Goal: Information Seeking & Learning: Learn about a topic

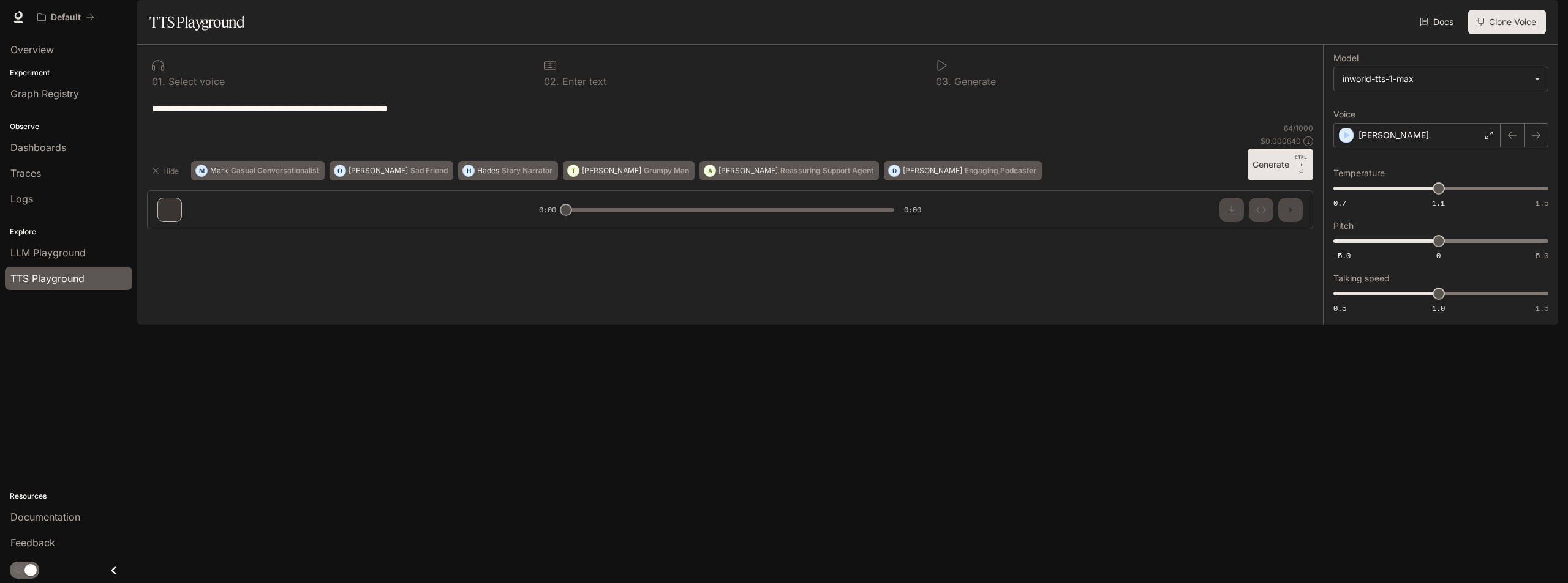
click at [1543, 13] on img "button" at bounding box center [1541, 17] width 17 height 17
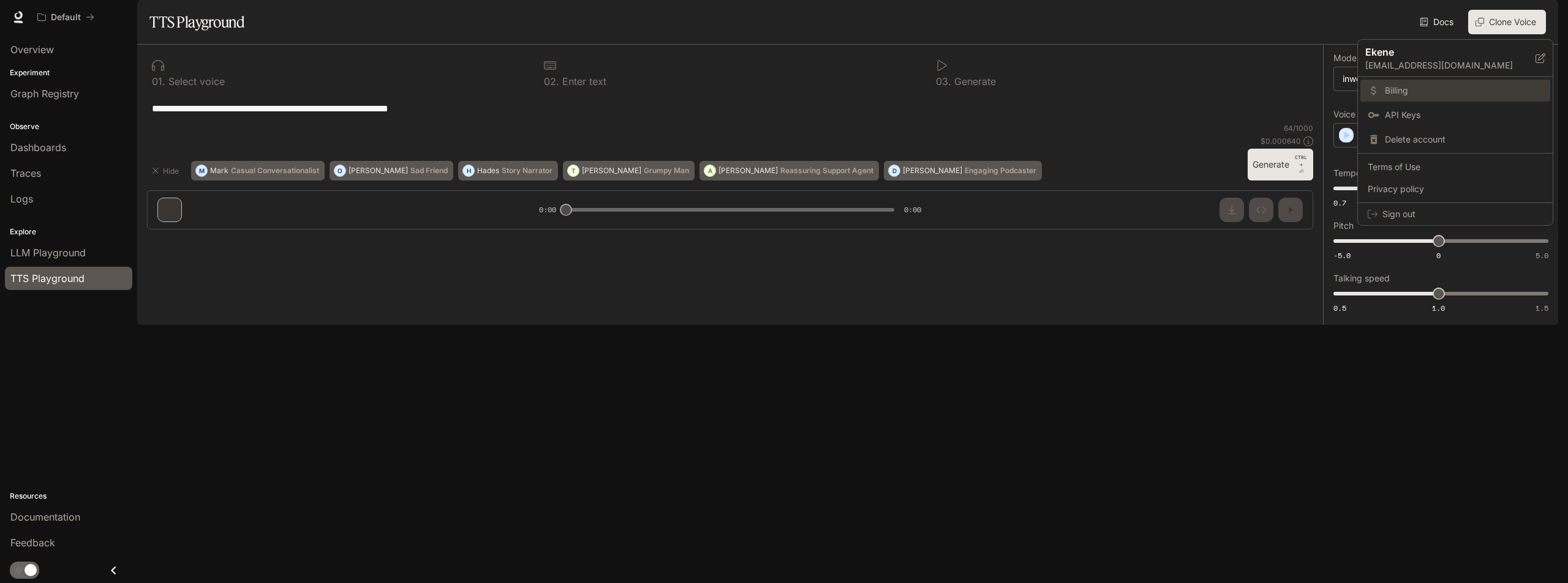
click at [1429, 90] on span "Billing" at bounding box center [1463, 90] width 158 height 12
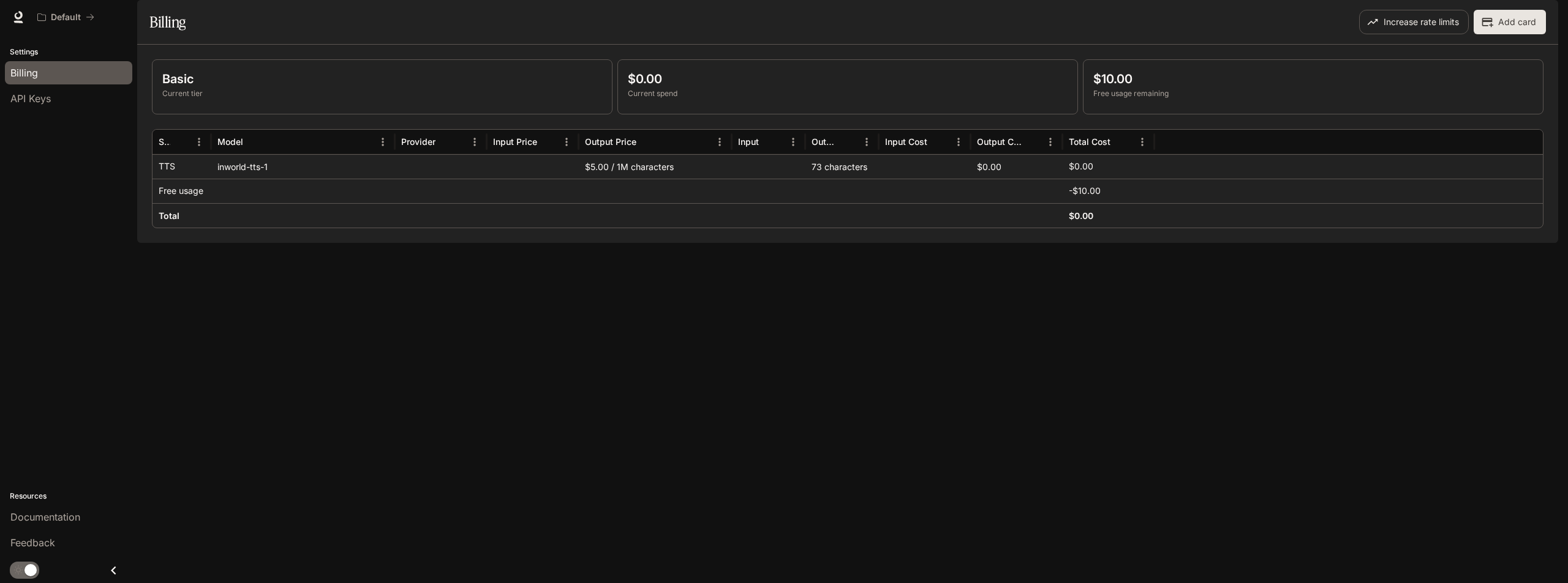
click at [255, 179] on div "inworld-tts-1" at bounding box center [304, 166] width 184 height 25
click at [828, 202] on div "Output" at bounding box center [824, 197] width 36 height 17
click at [419, 179] on div at bounding box center [441, 166] width 92 height 25
click at [437, 88] on p "Basic" at bounding box center [382, 78] width 440 height 18
drag, startPoint x: 196, startPoint y: 100, endPoint x: 806, endPoint y: 92, distance: 610.1
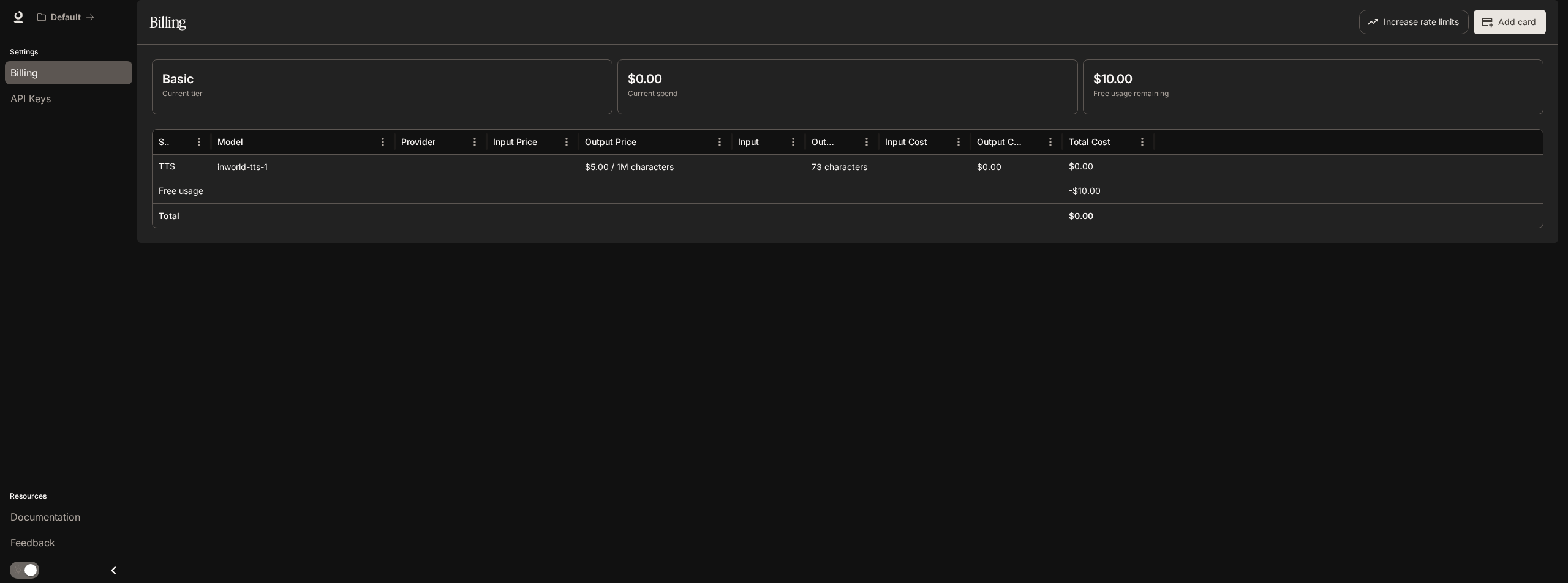
click at [204, 100] on div "Basic Current tier" at bounding box center [381, 87] width 459 height 54
click at [1439, 34] on button "Increase rate limits" at bounding box center [1414, 21] width 109 height 25
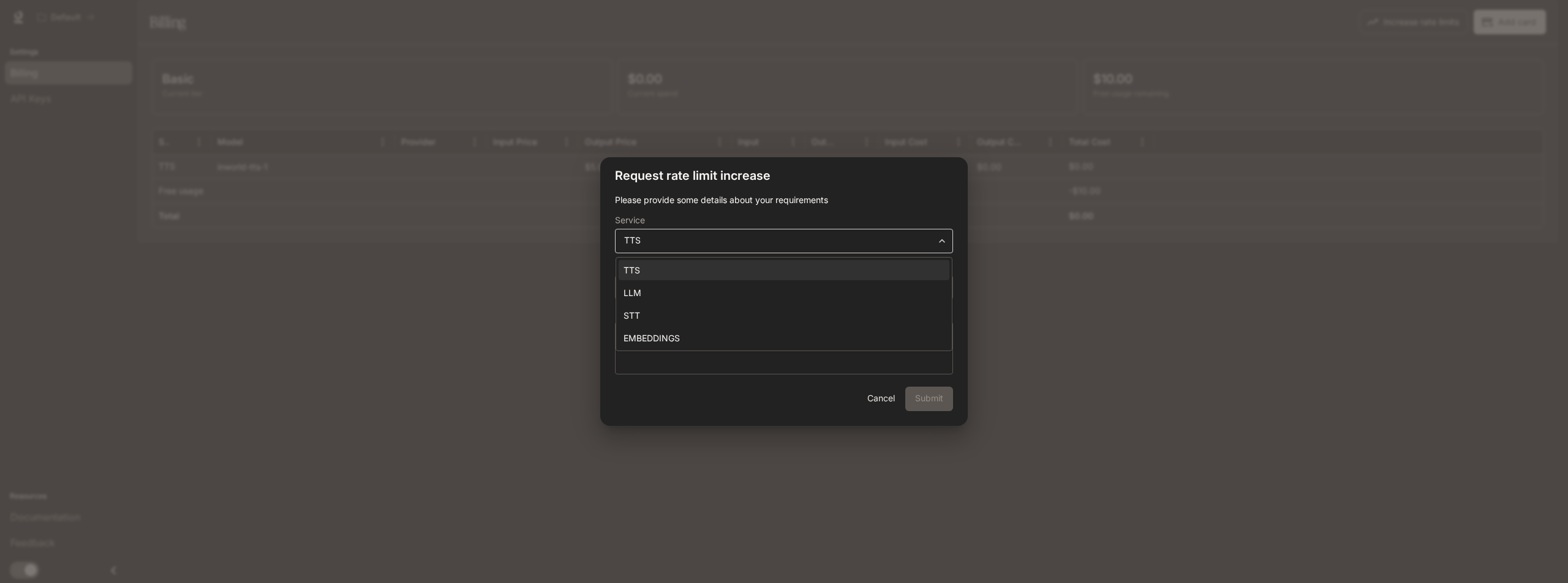
click at [769, 238] on body "**********" at bounding box center [784, 292] width 1568 height 583
click at [852, 190] on div at bounding box center [784, 292] width 1568 height 583
click at [890, 397] on button "Cancel" at bounding box center [880, 398] width 39 height 25
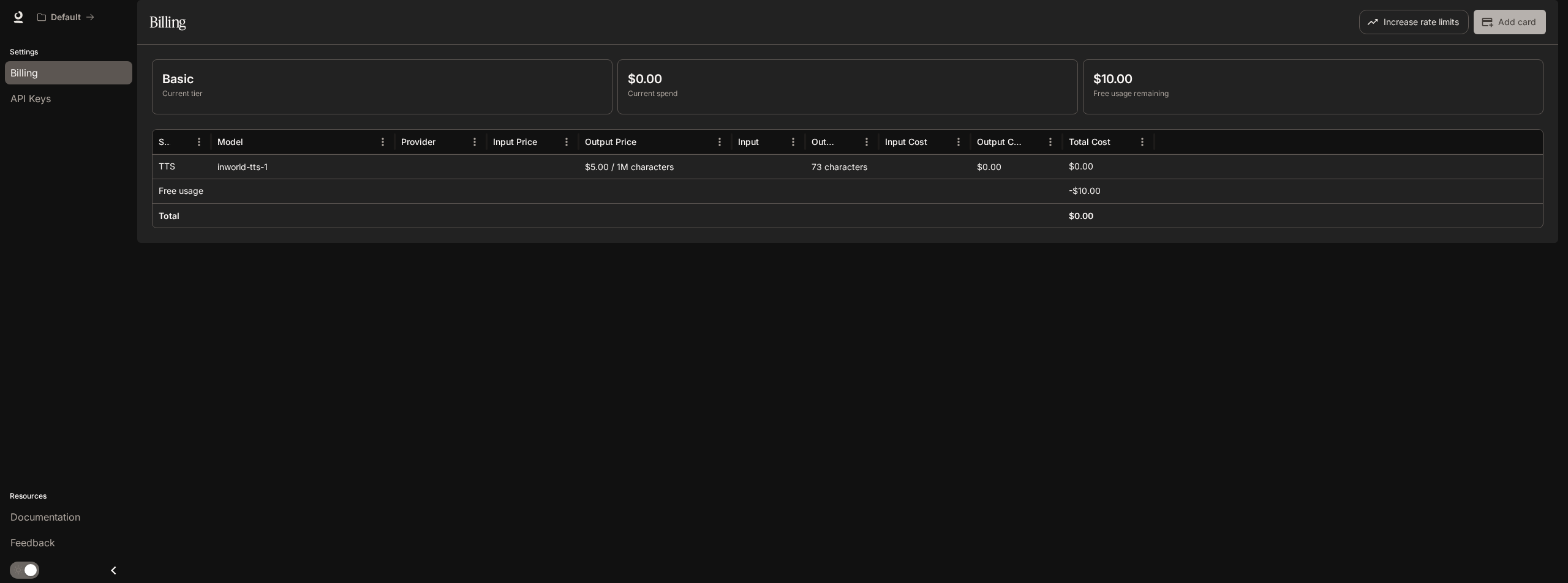
click at [1510, 34] on button "Add card" at bounding box center [1509, 21] width 72 height 25
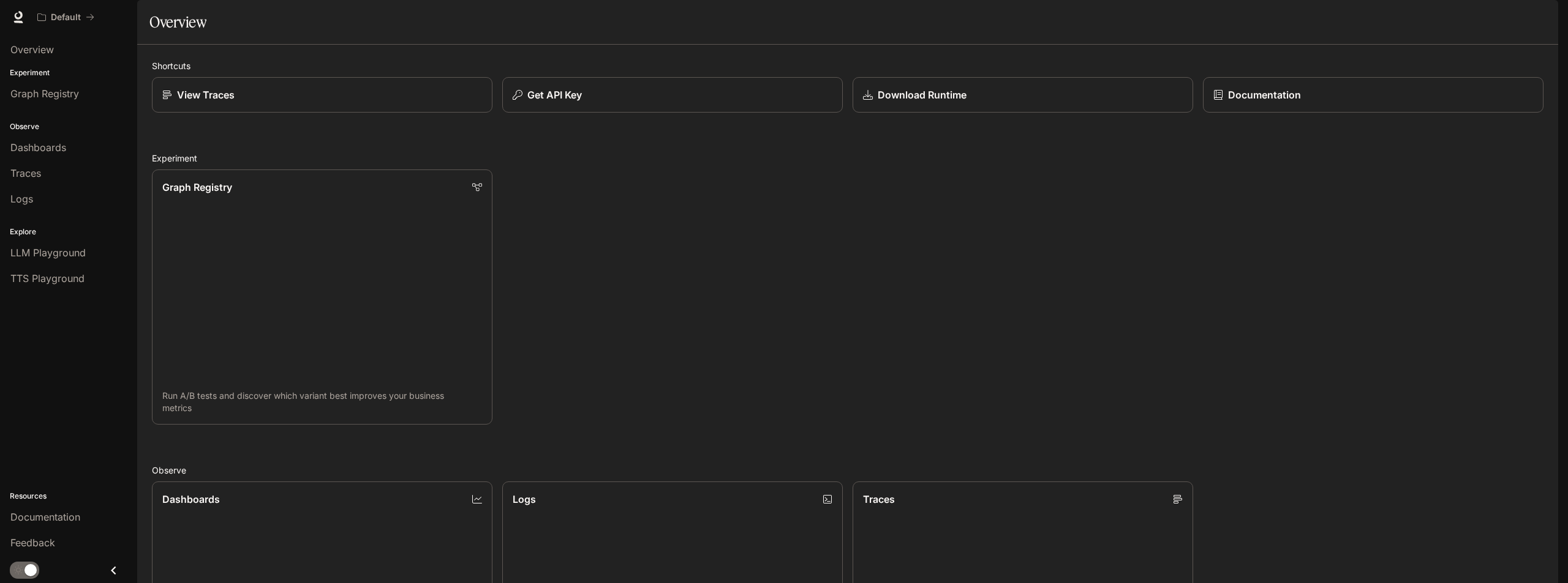
click at [1537, 21] on img "button" at bounding box center [1541, 17] width 17 height 17
click at [1413, 90] on span "Billing" at bounding box center [1463, 90] width 158 height 12
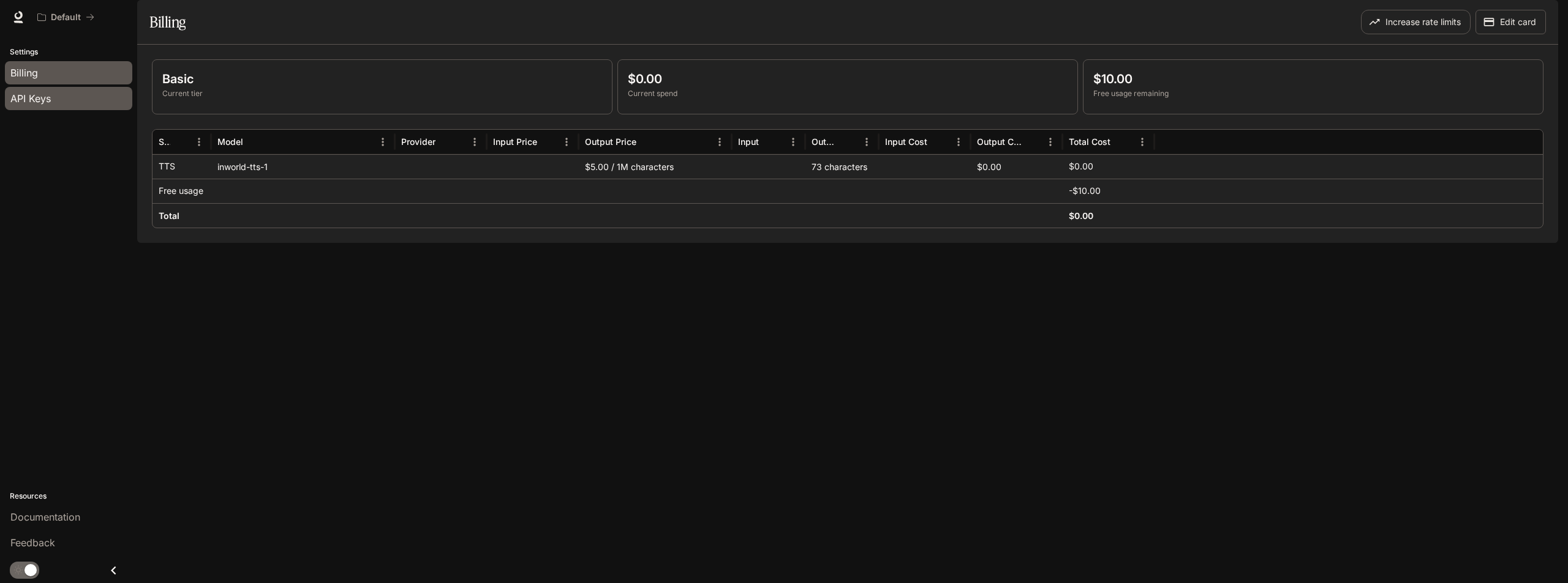
click at [36, 105] on span "API Keys" at bounding box center [30, 98] width 40 height 15
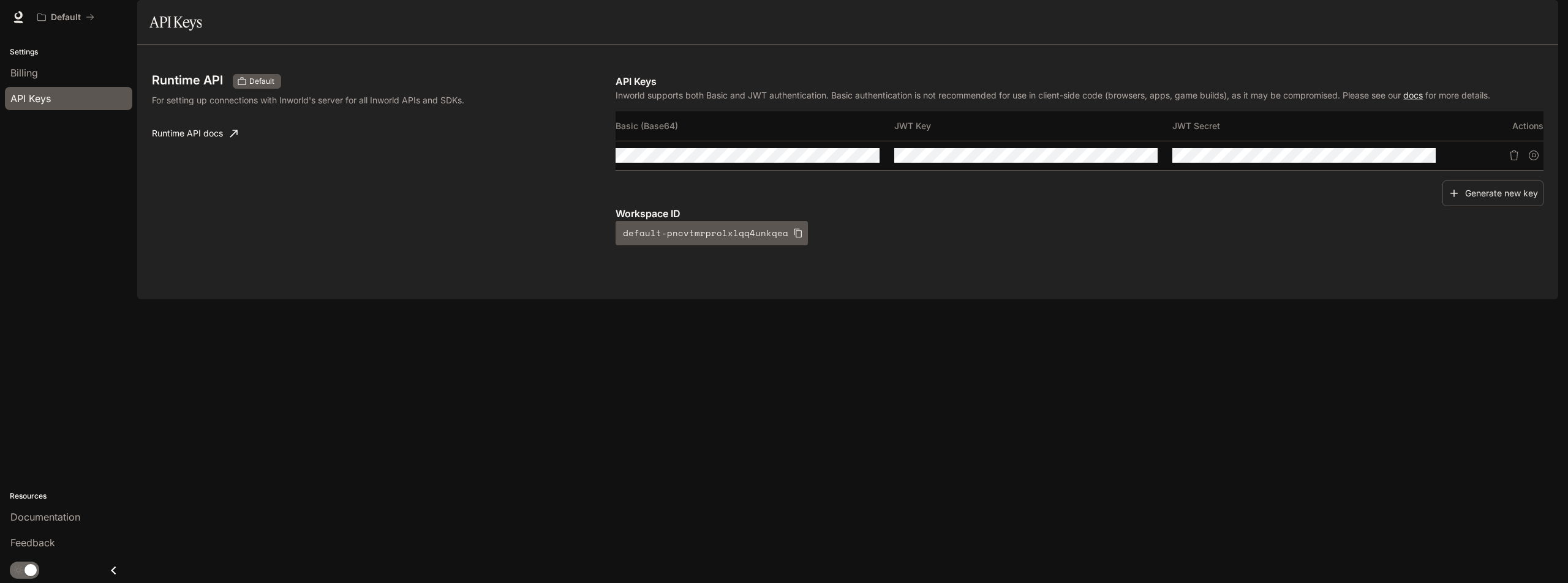
click at [58, 90] on link "API Keys" at bounding box center [68, 98] width 128 height 23
click at [57, 83] on link "Billing" at bounding box center [68, 72] width 128 height 23
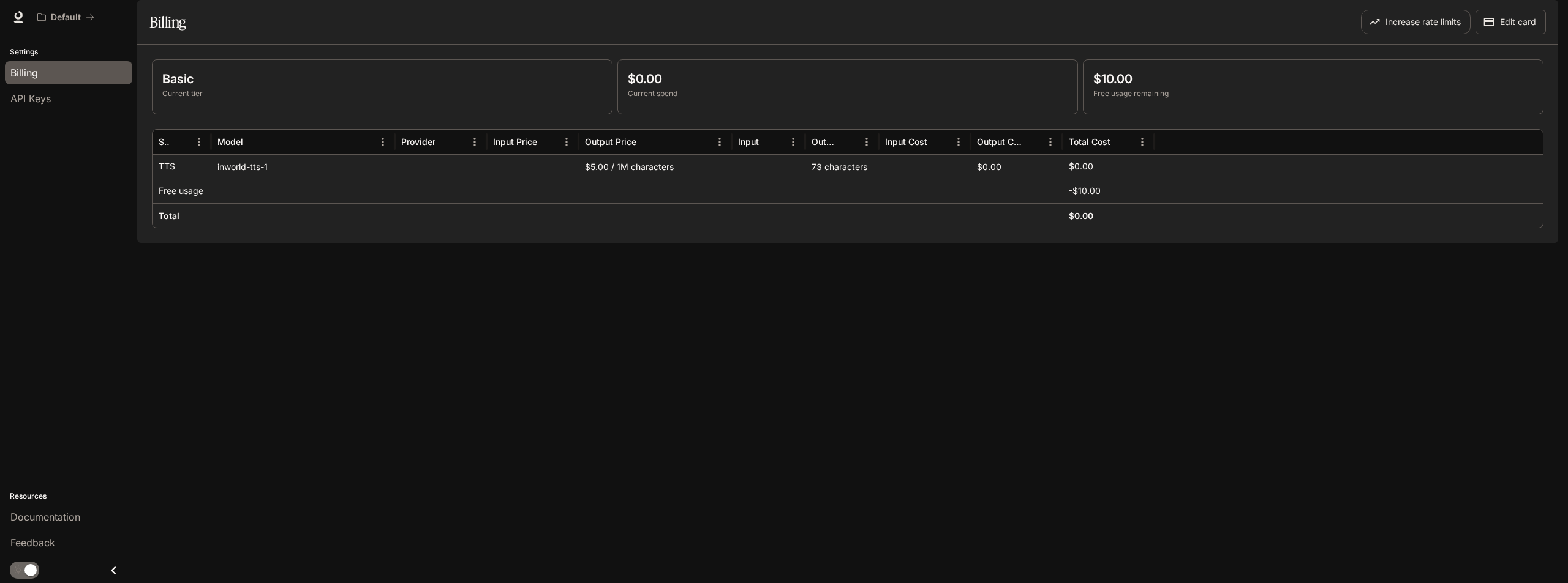
click at [1451, 16] on div "Default Documentation Documentation" at bounding box center [784, 17] width 1568 height 34
click at [1464, 13] on span "Documentation" at bounding box center [1484, 17] width 60 height 15
click at [85, 109] on link "API Keys" at bounding box center [68, 98] width 128 height 23
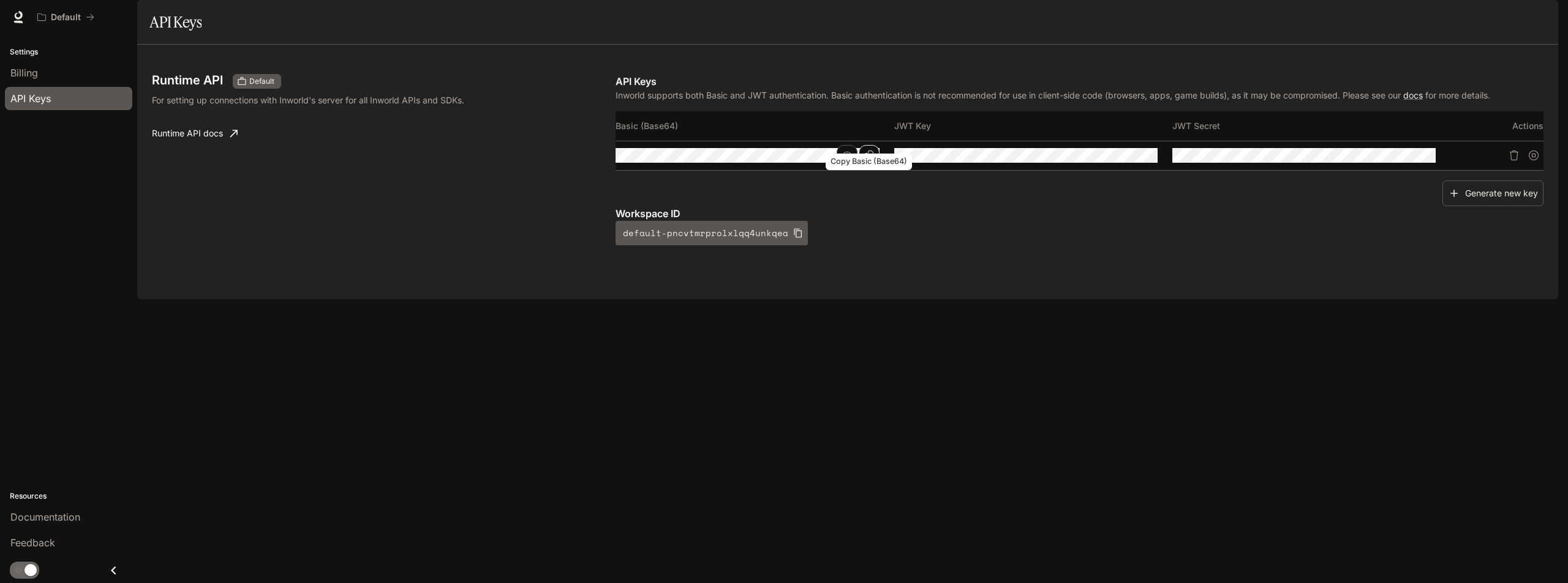
click at [866, 160] on icon "Copy Basic (Base64)" at bounding box center [869, 155] width 10 height 10
click at [22, 15] on icon at bounding box center [19, 15] width 8 height 9
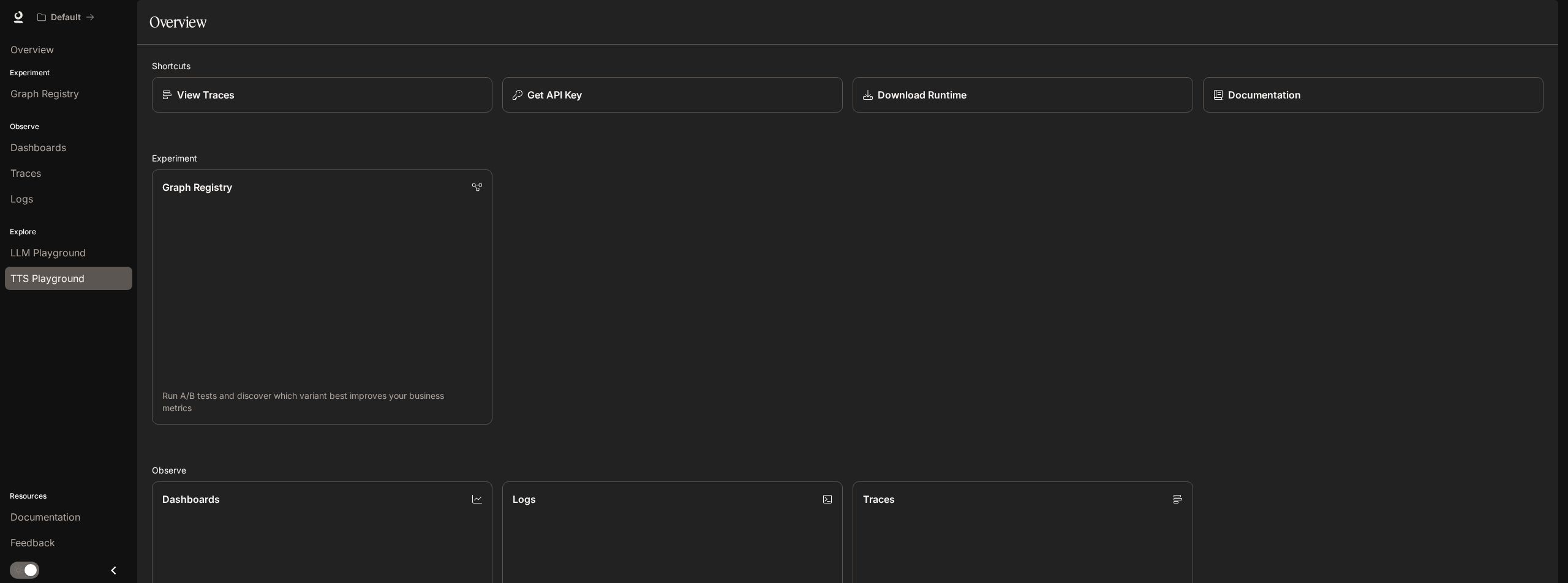
click at [50, 281] on span "TTS Playground" at bounding box center [47, 278] width 74 height 15
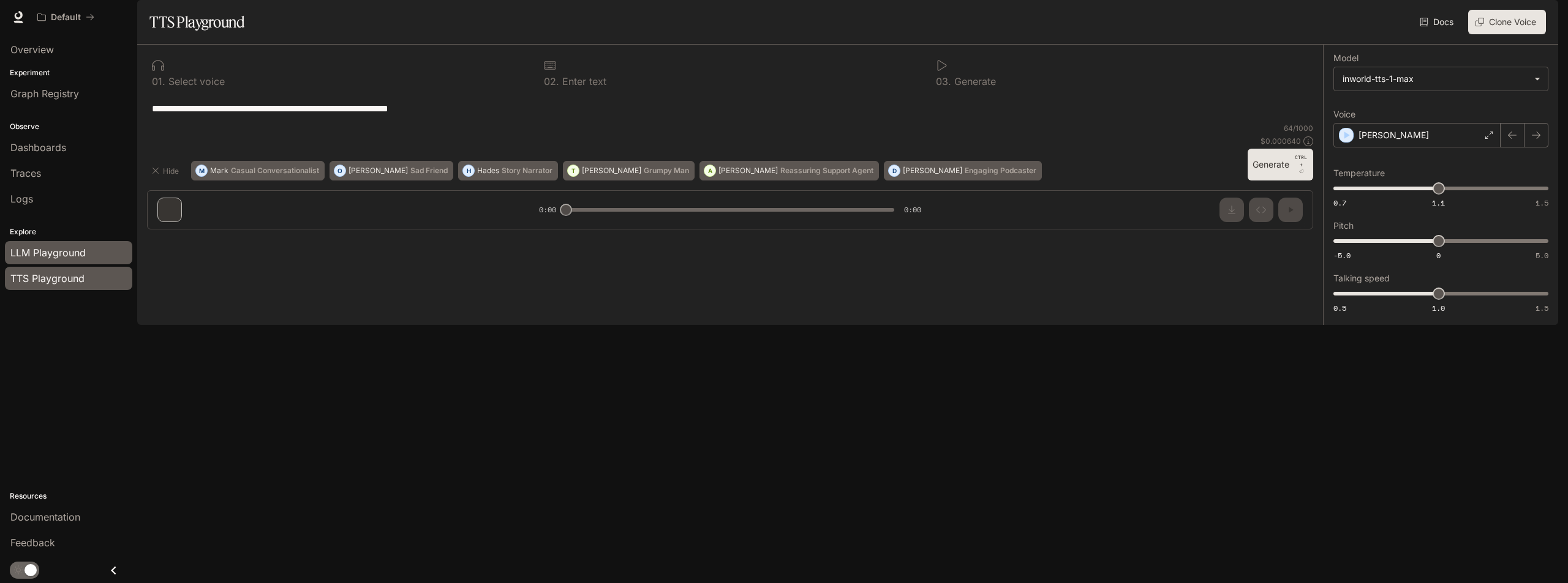
click at [86, 256] on div "LLM Playground" at bounding box center [68, 253] width 117 height 15
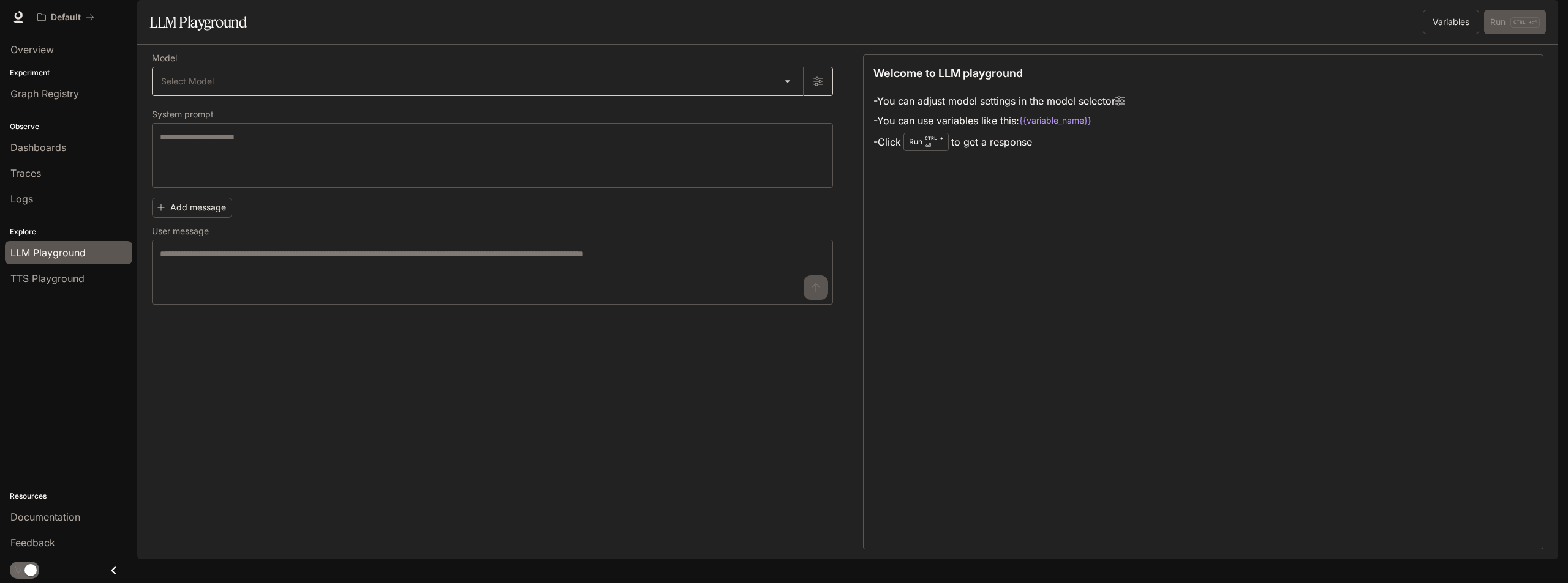
drag, startPoint x: 312, startPoint y: 143, endPoint x: 319, endPoint y: 120, distance: 24.0
click at [312, 139] on div "Model Select Model ​ System prompt * ​ Add message User message * ​" at bounding box center [492, 180] width 681 height 250
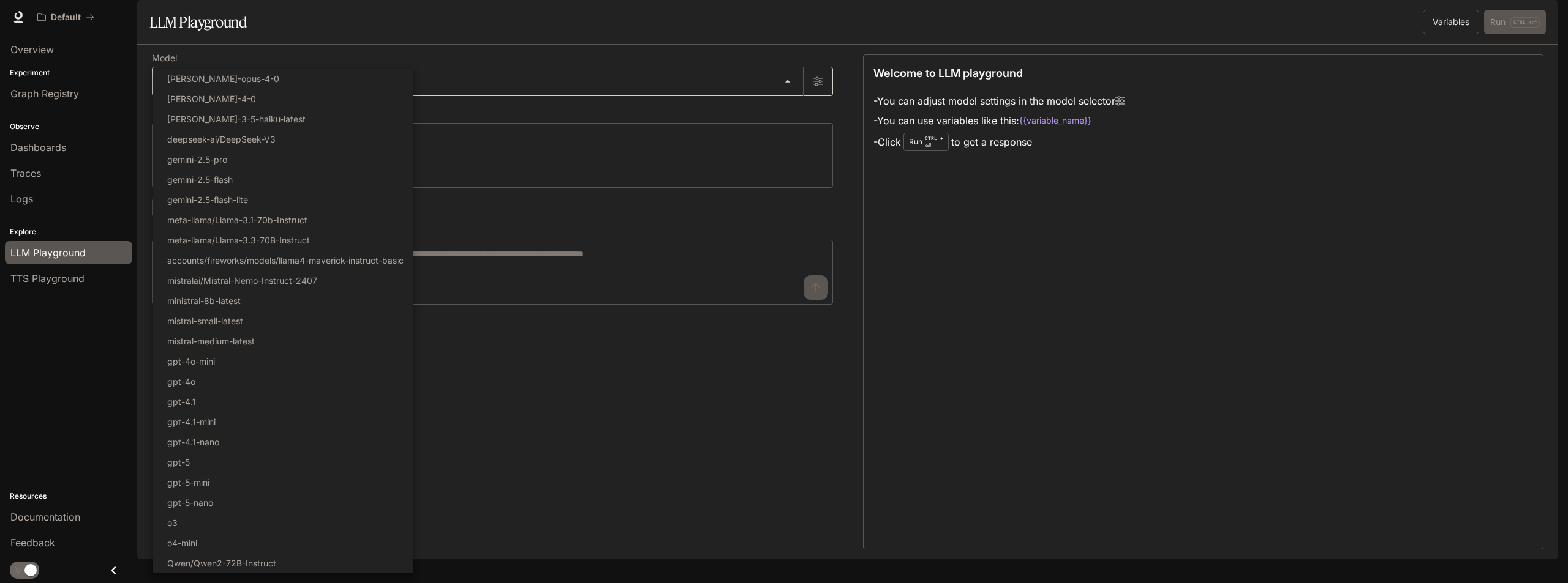
click at [322, 106] on body "Skip to main content Default Documentation Documentation Portal Overview Experi…" at bounding box center [784, 292] width 1568 height 583
click at [60, 278] on div at bounding box center [784, 292] width 1568 height 583
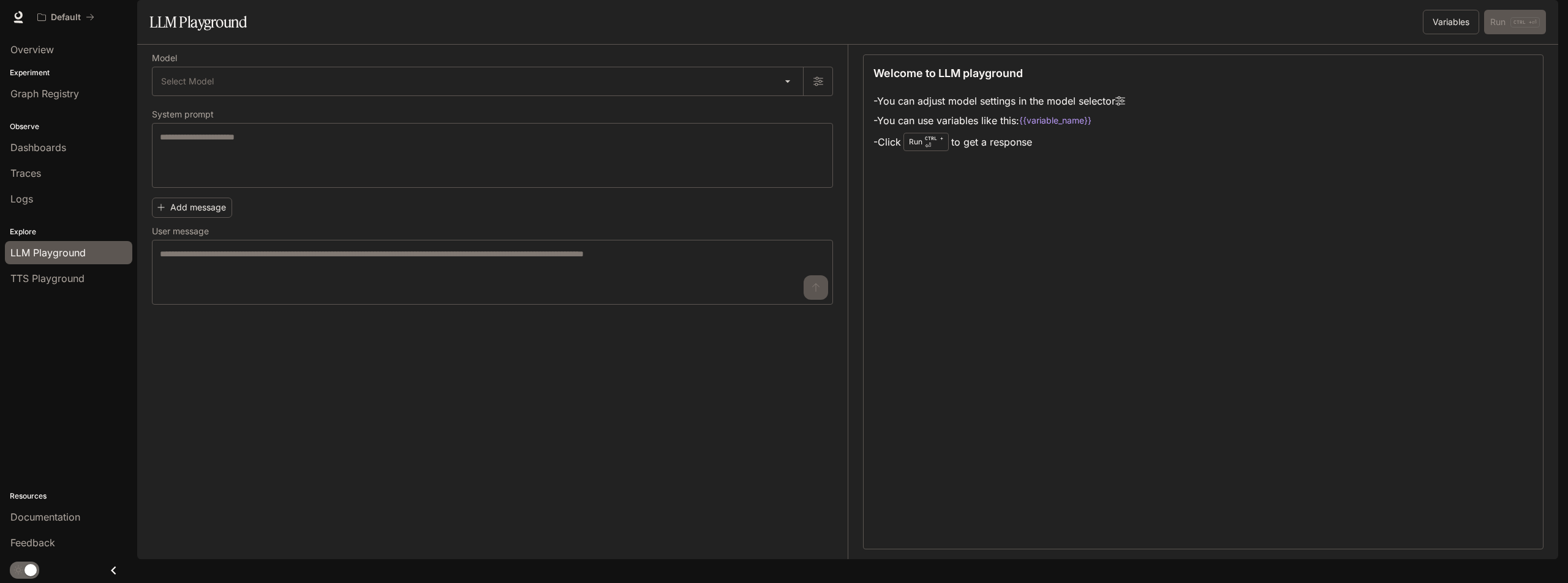
click at [60, 278] on span "TTS Playground" at bounding box center [47, 278] width 74 height 15
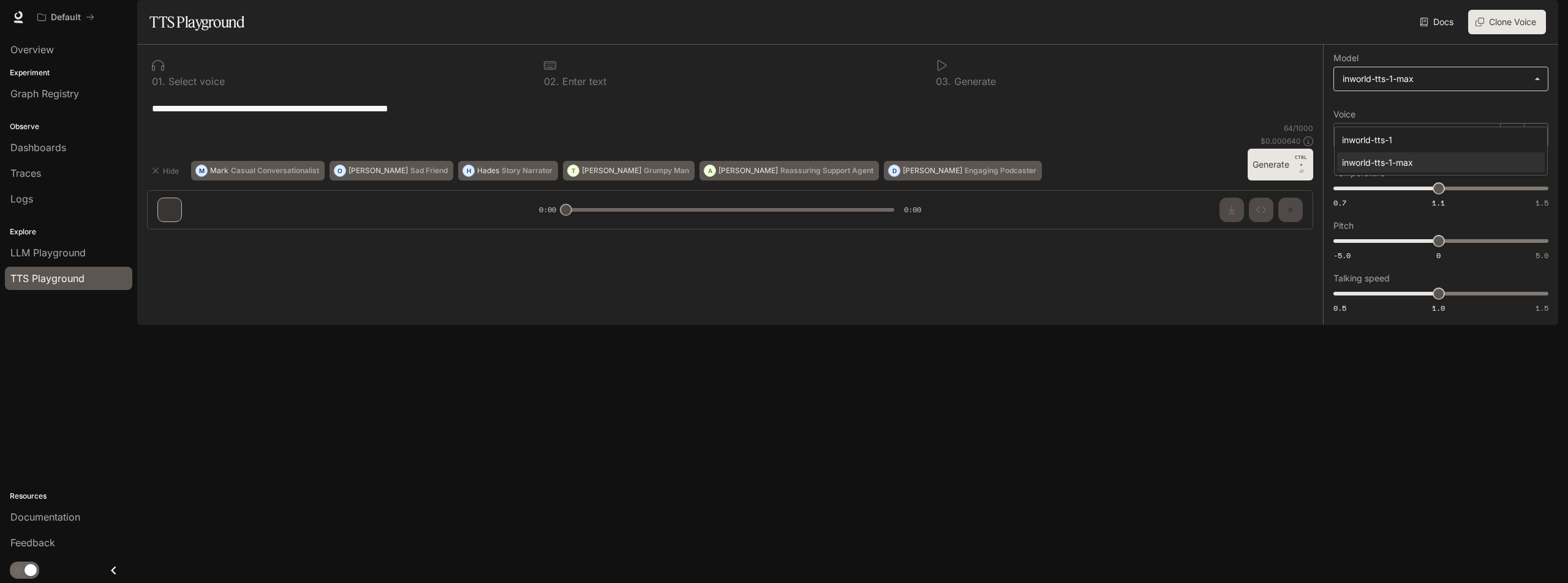
click at [1467, 109] on body "**********" at bounding box center [784, 292] width 1568 height 583
click at [1418, 438] on div at bounding box center [784, 292] width 1568 height 583
click at [1431, 147] on div "Dennis" at bounding box center [1417, 135] width 167 height 25
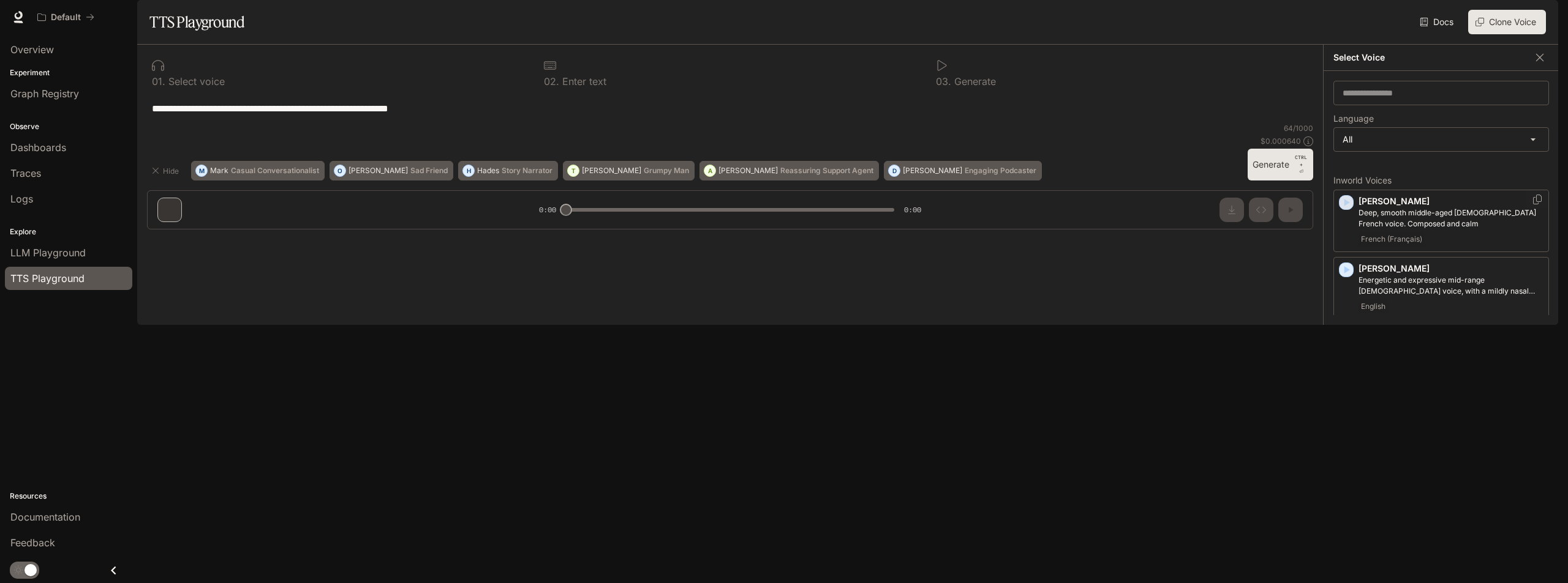
click at [1342, 208] on icon "button" at bounding box center [1346, 202] width 12 height 12
drag, startPoint x: 1347, startPoint y: 235, endPoint x: 1375, endPoint y: 227, distance: 29.1
click at [1375, 227] on div "Alain Deep, smooth middle-aged male French voice. Composed and calm French (Fra…" at bounding box center [1441, 221] width 216 height 63
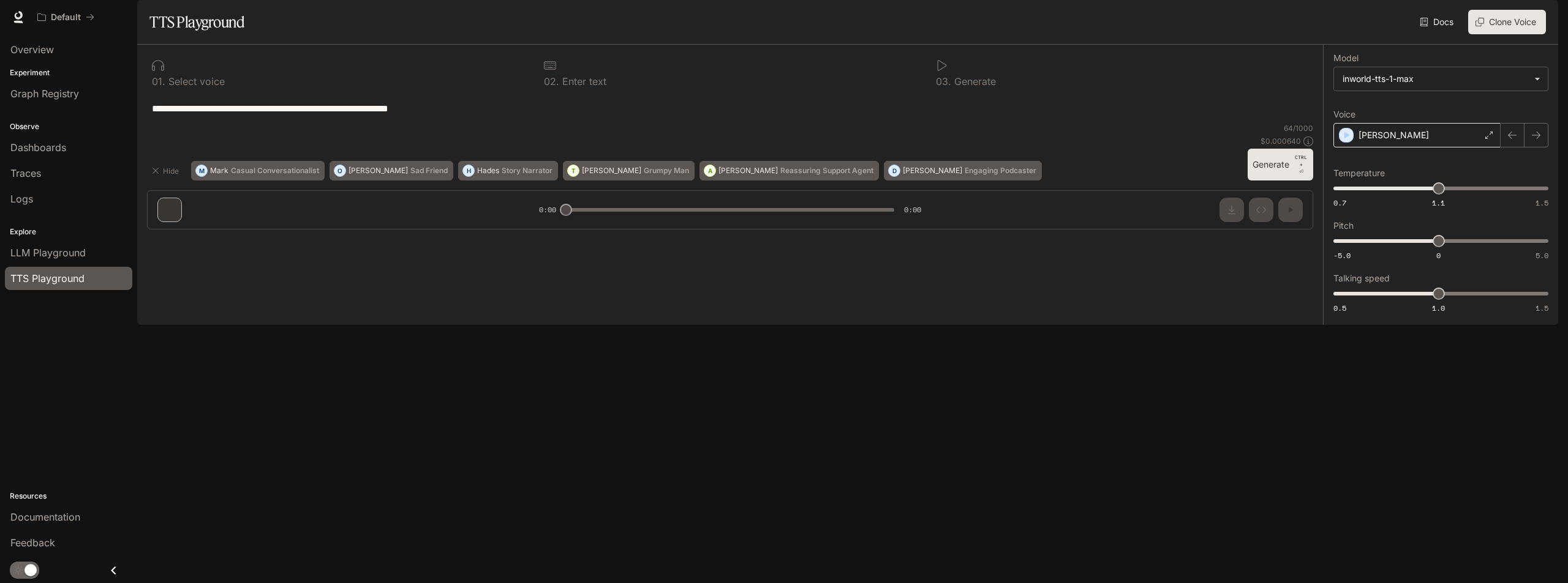
click at [1359, 141] on p "Alain" at bounding box center [1394, 135] width 71 height 12
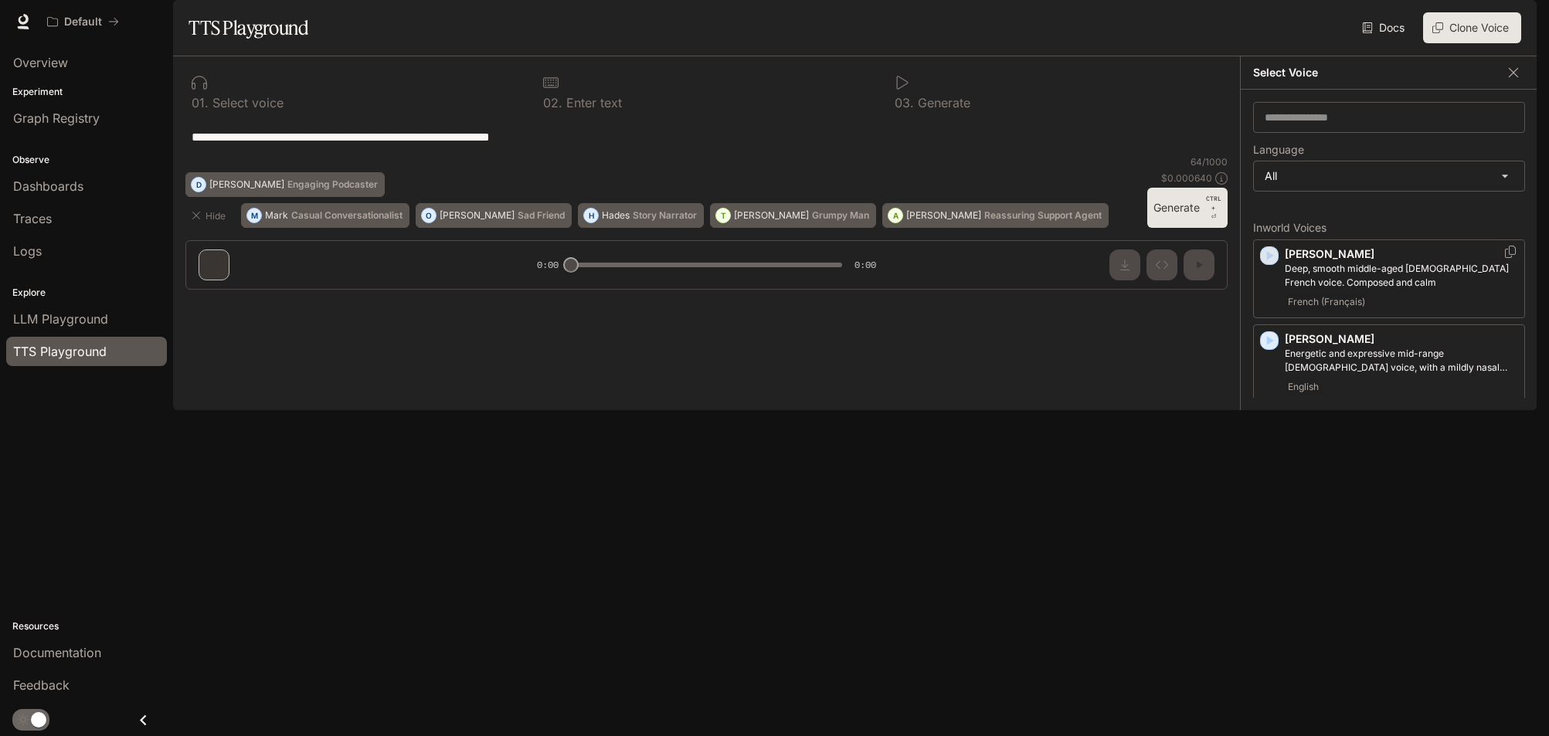
click at [1269, 263] on icon "button" at bounding box center [1269, 255] width 15 height 15
click at [1270, 345] on icon "button" at bounding box center [1270, 340] width 7 height 9
click at [1269, 260] on icon "button" at bounding box center [1270, 255] width 7 height 9
click at [1264, 263] on icon "button" at bounding box center [1269, 255] width 15 height 15
click at [1266, 263] on icon "button" at bounding box center [1269, 255] width 15 height 15
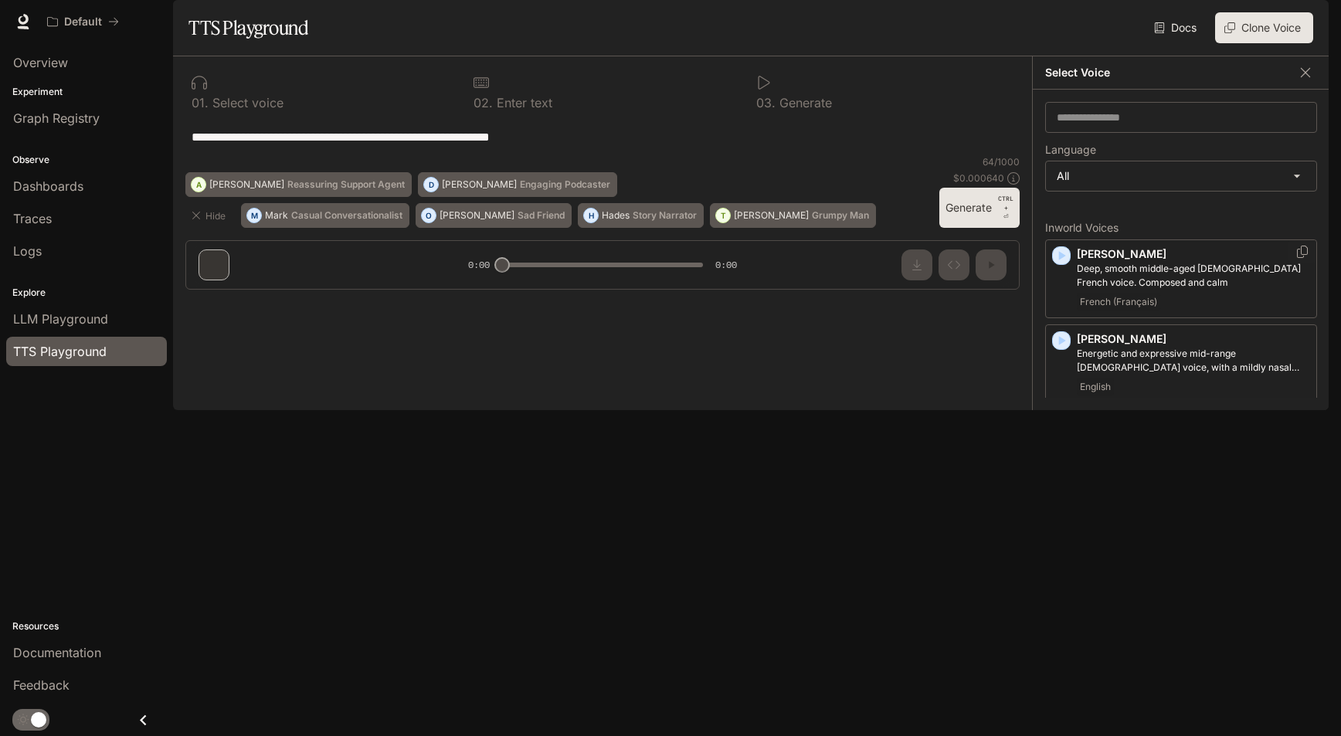
click at [1065, 263] on icon "button" at bounding box center [1061, 255] width 15 height 15
click at [1063, 348] on icon "button" at bounding box center [1061, 340] width 15 height 15
